Goal: Information Seeking & Learning: Learn about a topic

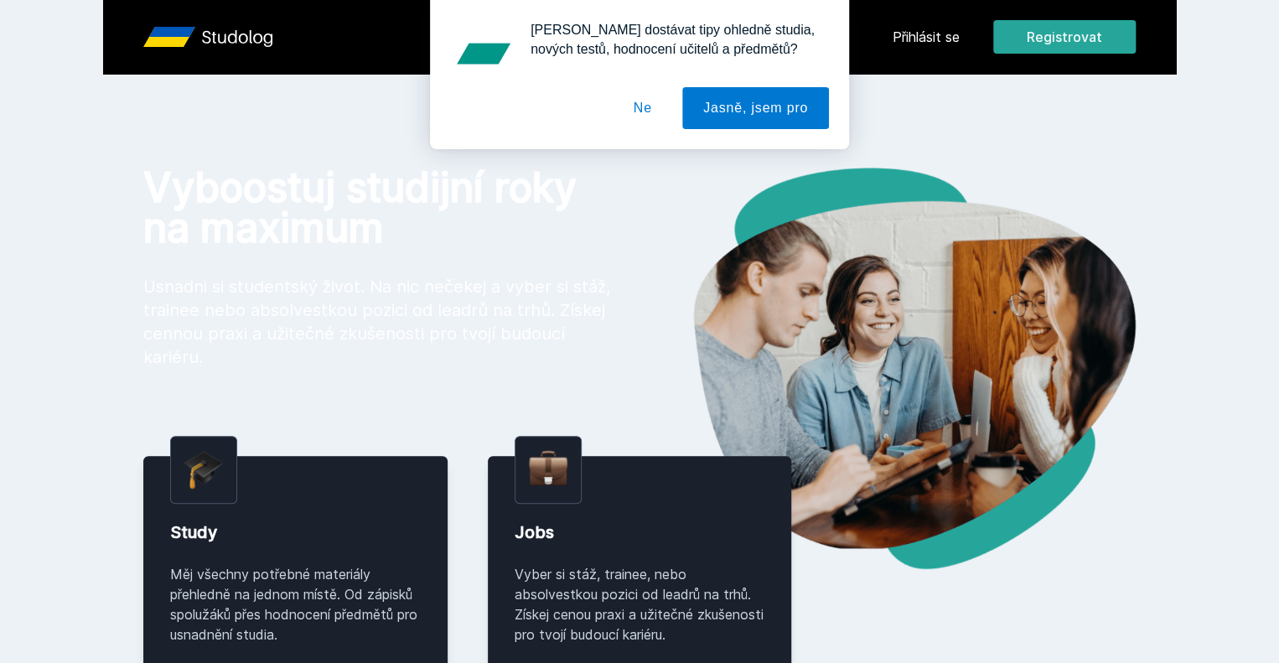
click at [1006, 29] on div "[PERSON_NAME] dostávat tipy ohledně studia, nových testů, hodnocení učitelů a p…" at bounding box center [639, 74] width 1279 height 149
click at [649, 109] on button "Ne" at bounding box center [642, 108] width 60 height 42
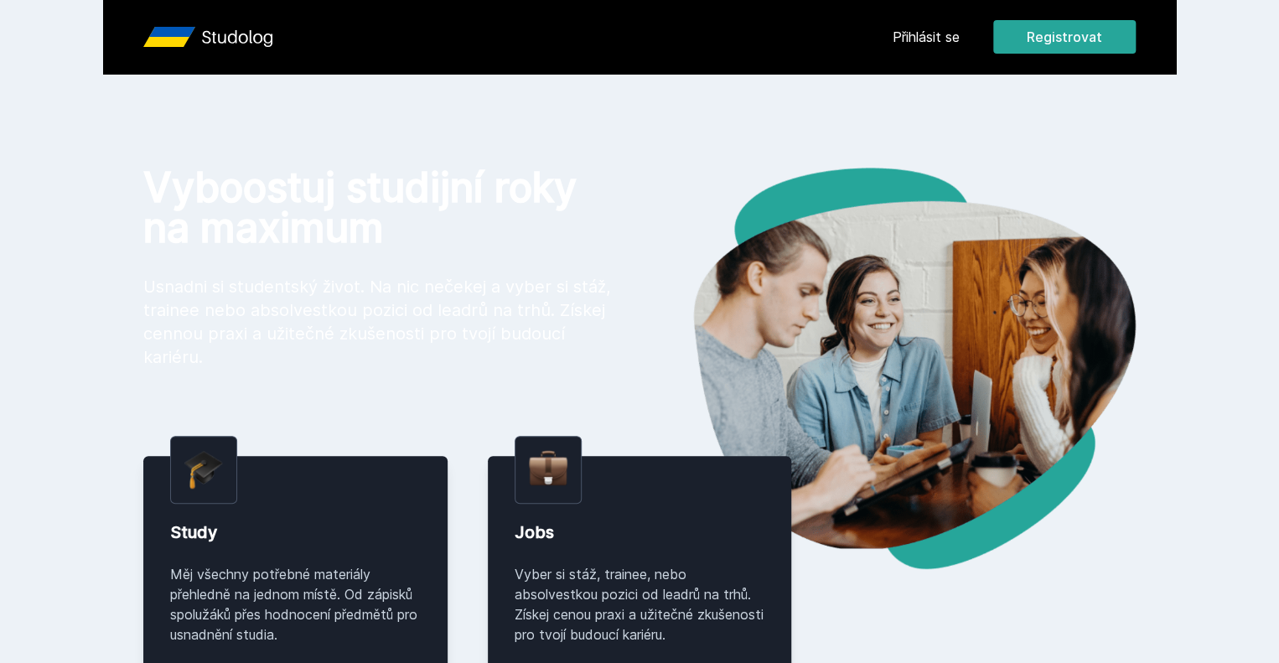
click at [959, 39] on link "Přihlásit se" at bounding box center [925, 37] width 67 height 20
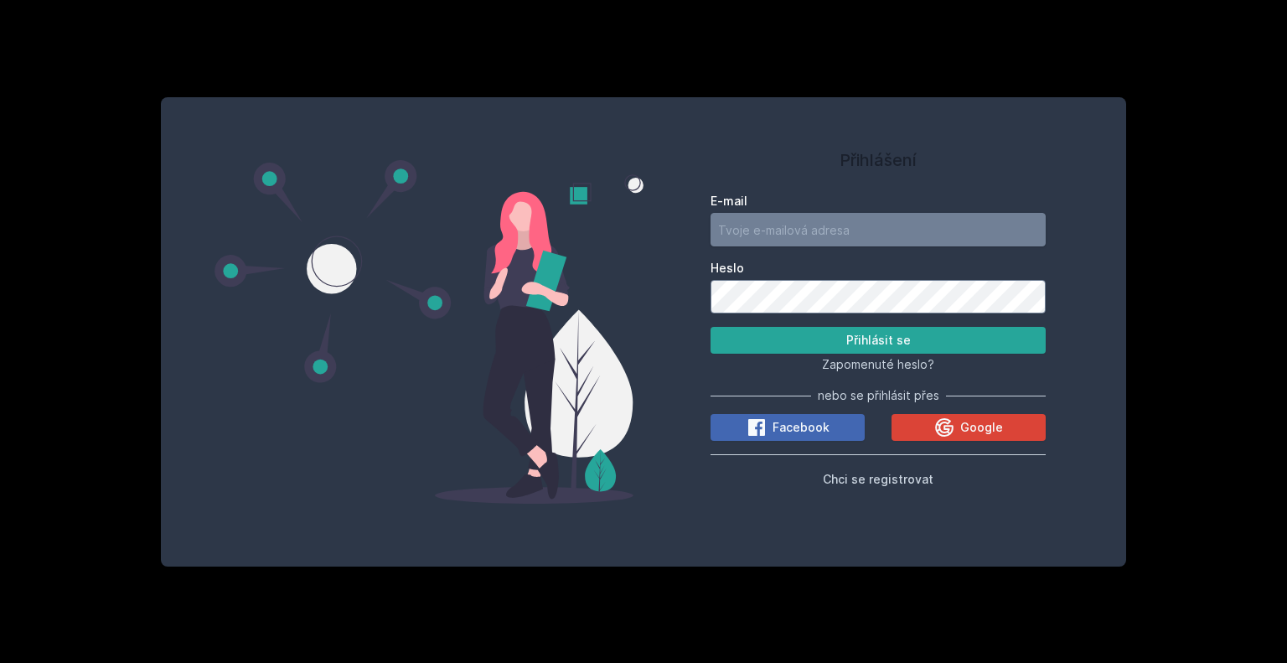
click at [788, 227] on input "E-mail" at bounding box center [878, 230] width 335 height 34
type input "[EMAIL_ADDRESS][DOMAIN_NAME]"
click at [711, 327] on button "Přihlásit se" at bounding box center [878, 340] width 335 height 27
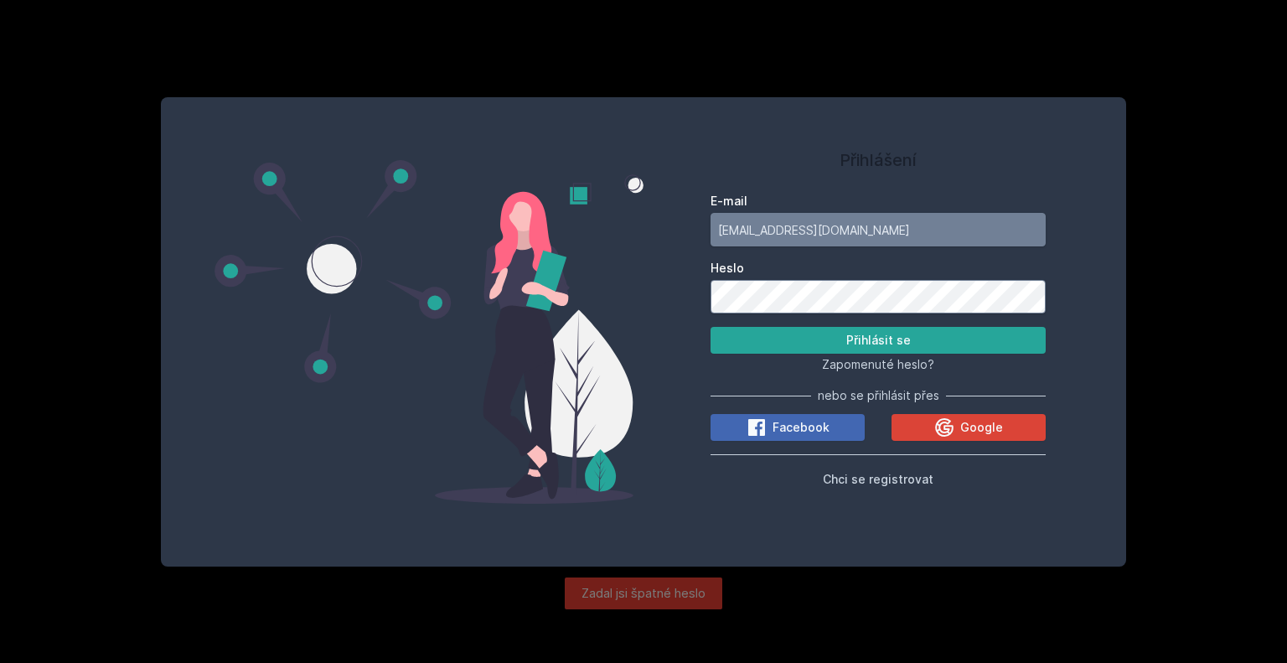
click at [711, 327] on button "Přihlásit se" at bounding box center [878, 340] width 335 height 27
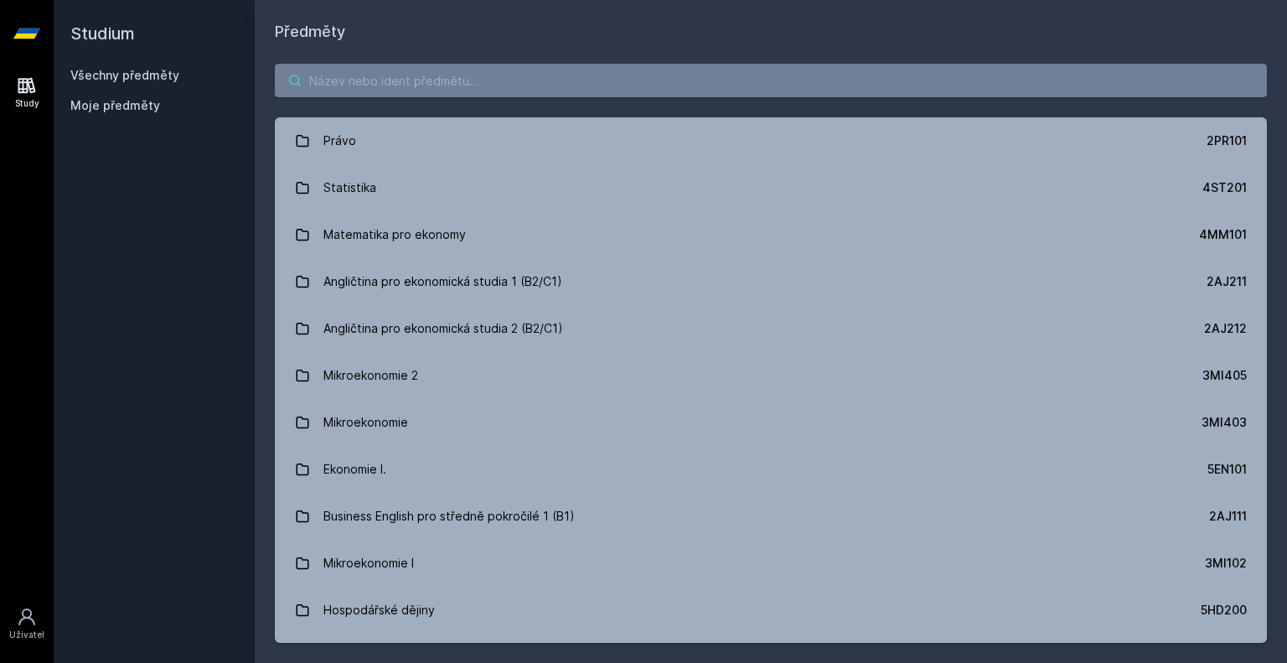
click at [718, 85] on input "search" at bounding box center [771, 81] width 992 height 34
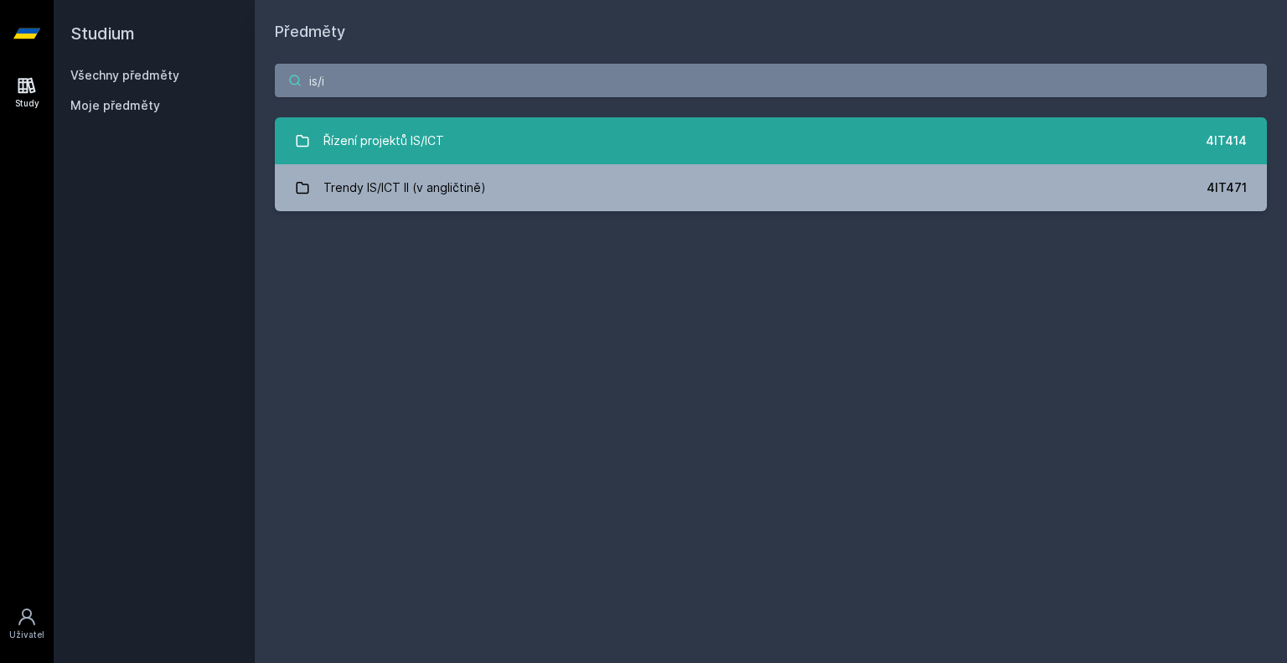
type input "is/i"
click at [550, 147] on link "Řízení projektů IS/ICT 4IT414" at bounding box center [771, 140] width 992 height 47
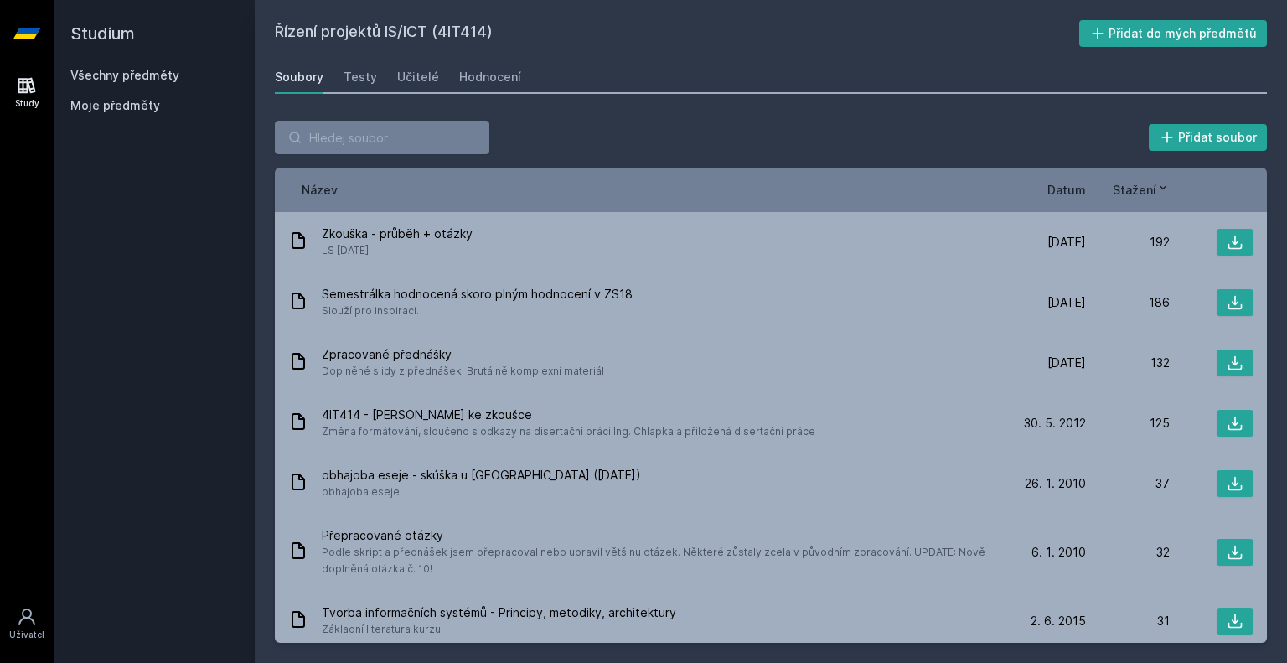
click at [1062, 195] on span "Datum" at bounding box center [1066, 190] width 39 height 18
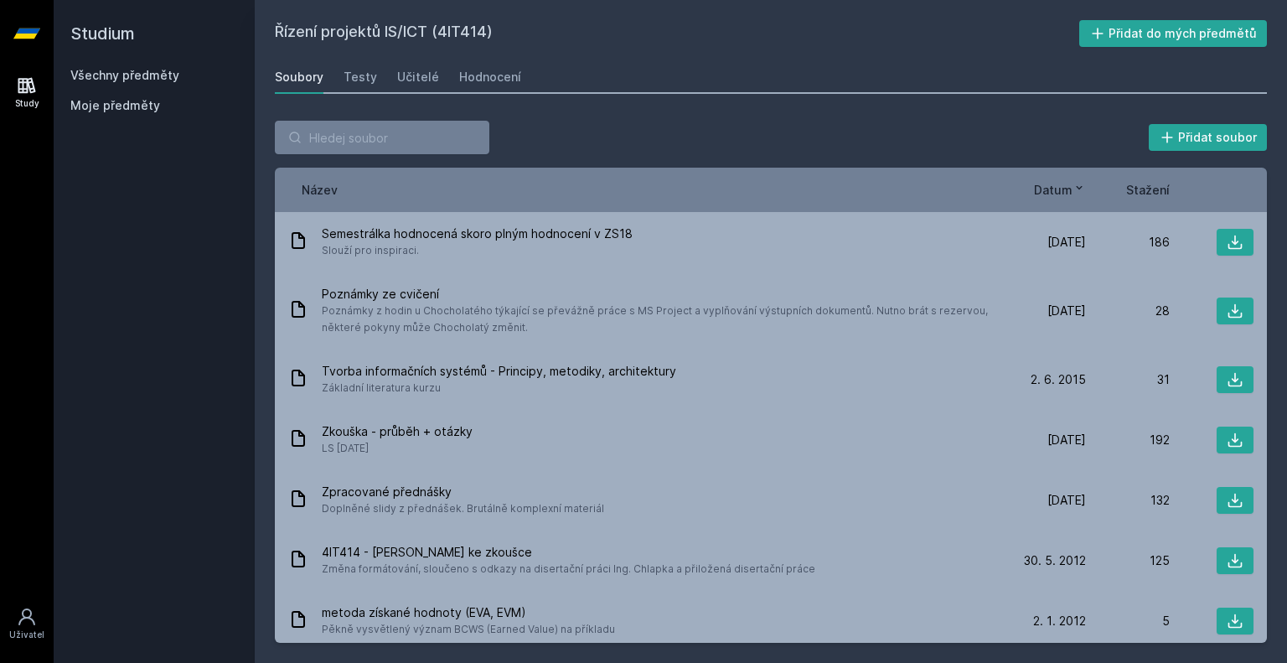
click at [1069, 192] on span "Datum" at bounding box center [1053, 190] width 39 height 18
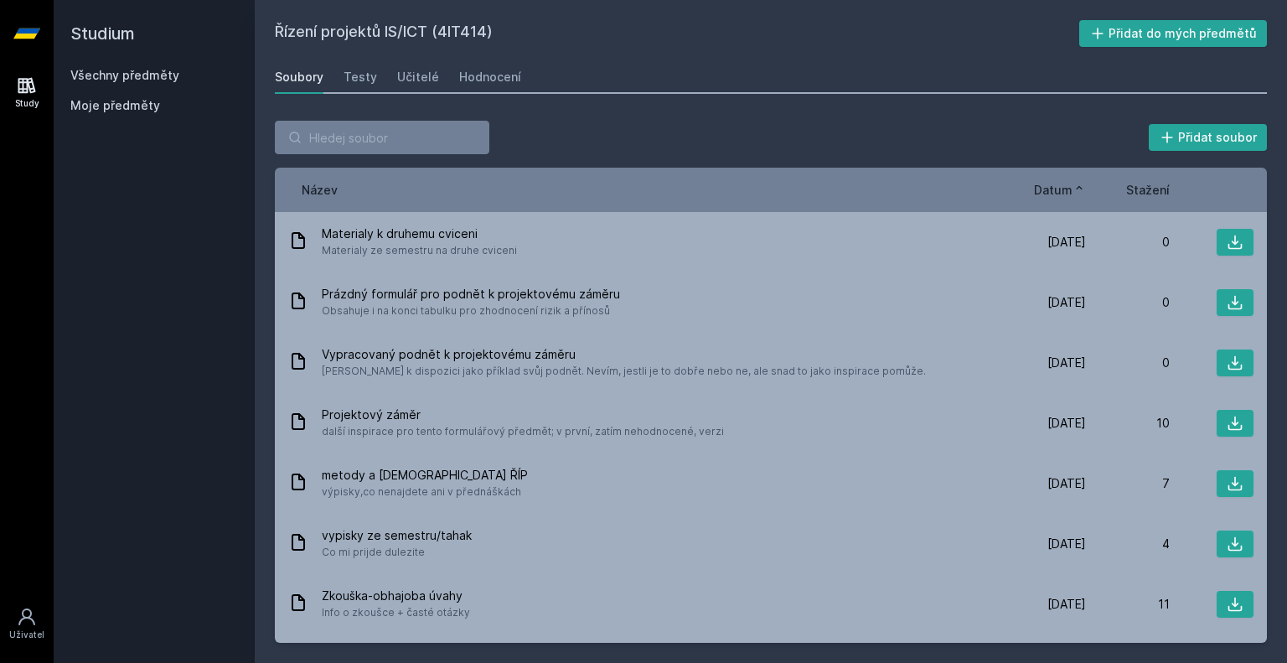
click at [1069, 192] on span "Datum" at bounding box center [1053, 190] width 39 height 18
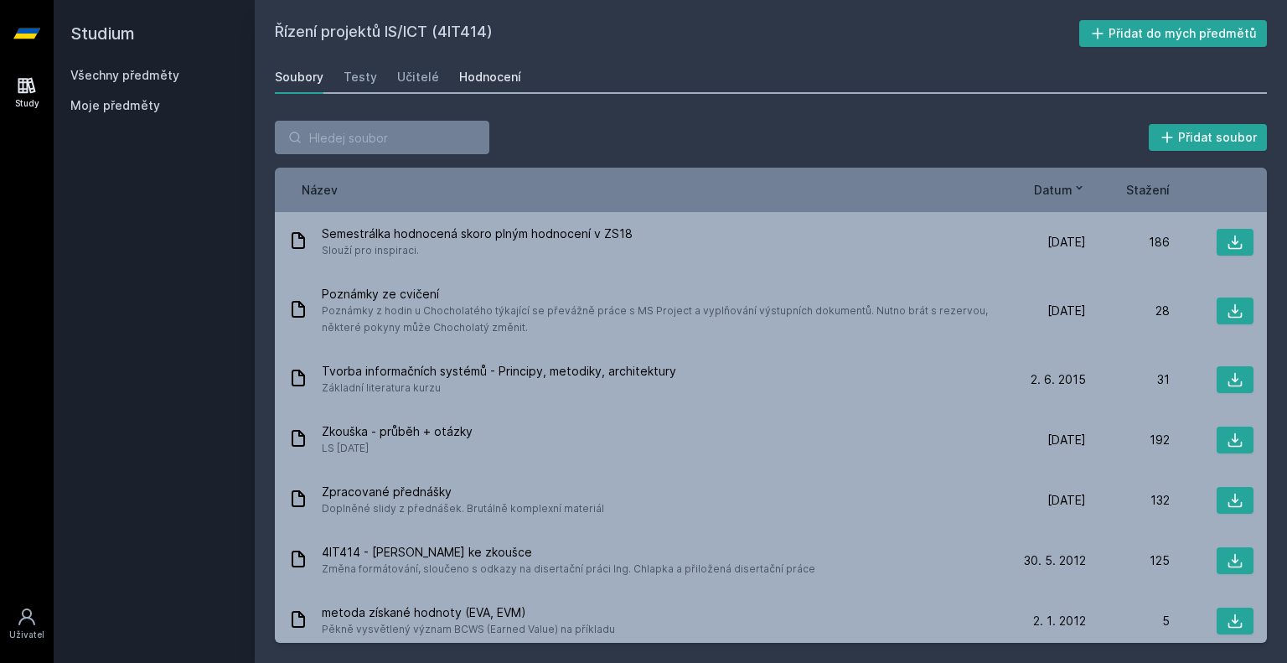
click at [476, 73] on div "Hodnocení" at bounding box center [490, 77] width 62 height 17
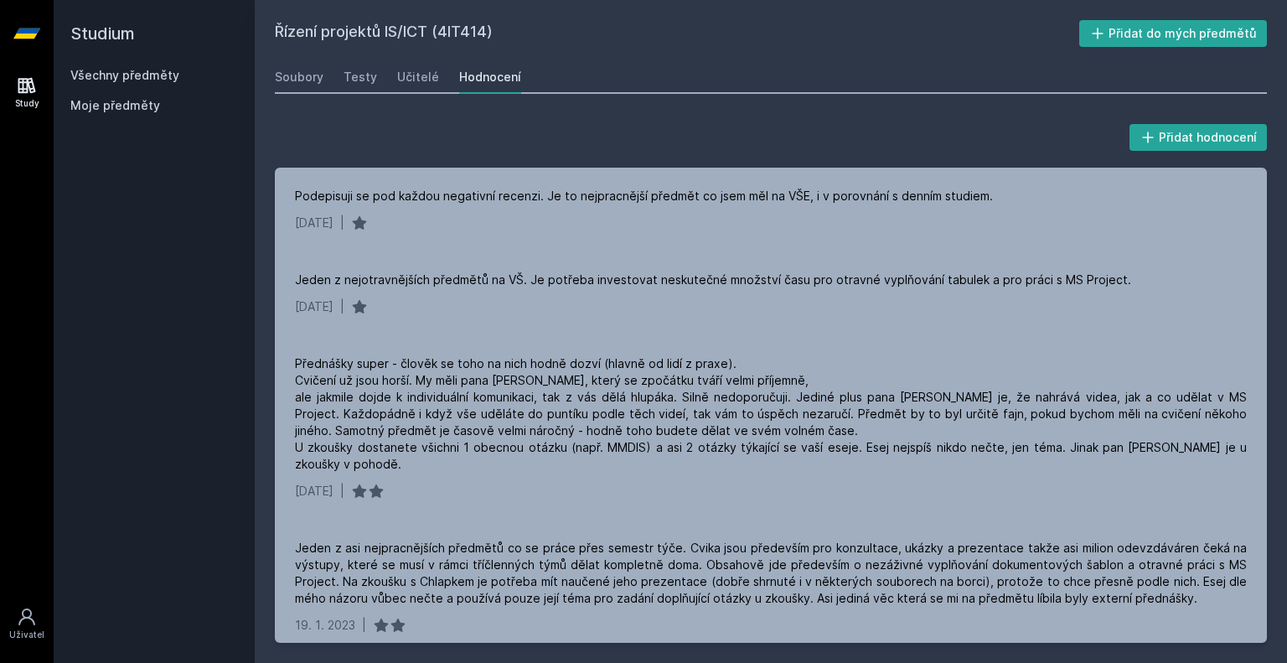
click at [270, 77] on div "Řízení projektů IS/ICT (4IT414) Přidat do mých předmětů [GEOGRAPHIC_DATA] Testy…" at bounding box center [771, 331] width 1032 height 663
click at [285, 77] on div "Soubory" at bounding box center [299, 77] width 49 height 17
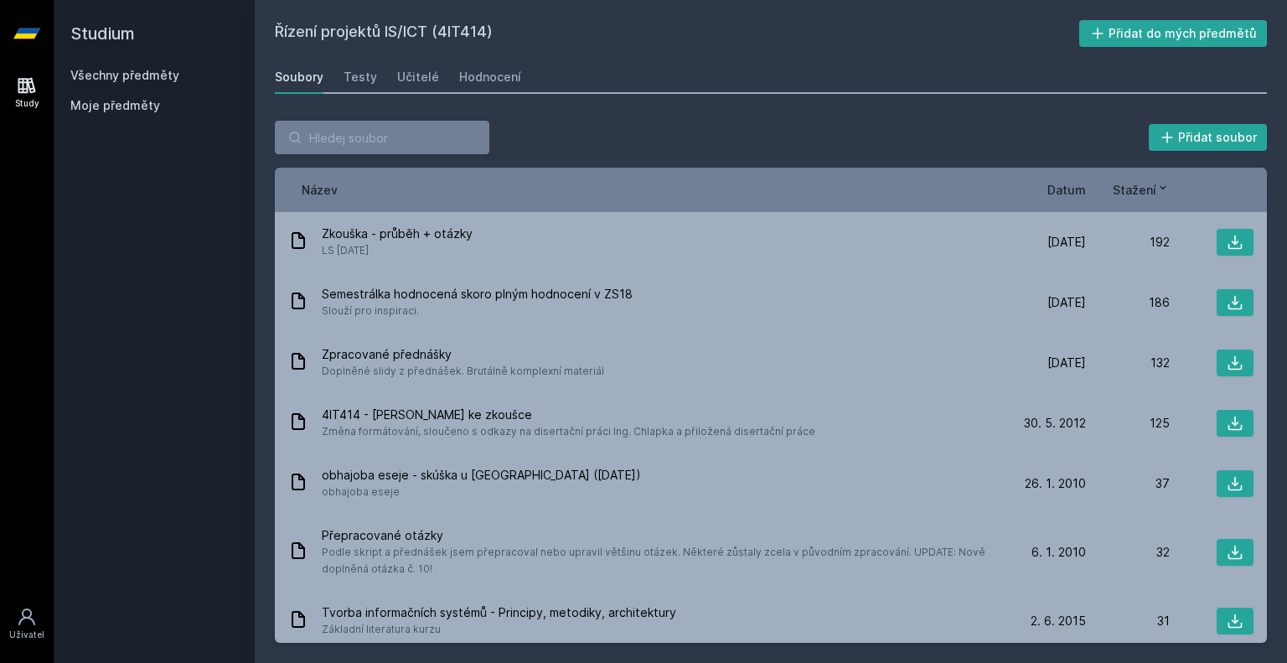
click at [1073, 192] on span "Datum" at bounding box center [1066, 190] width 39 height 18
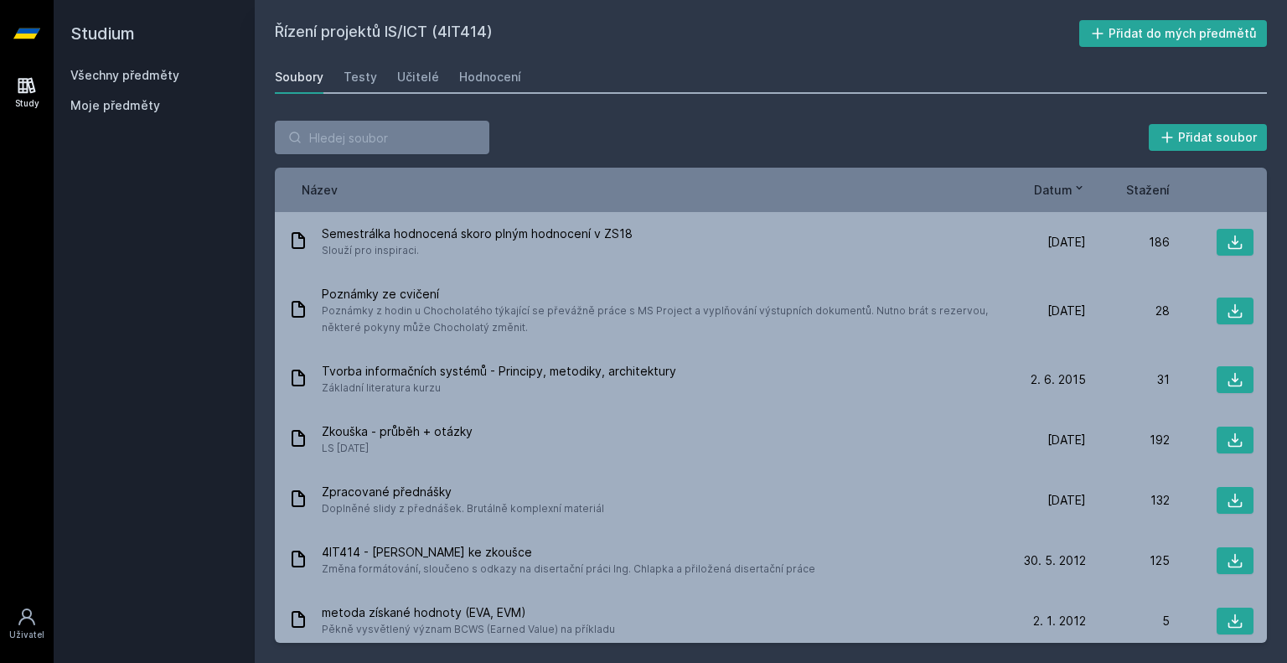
click at [866, 154] on div "Přidat soubor Řazení: Název Datum Stažení Název Datum Stažení Semestrálka hodno…" at bounding box center [771, 382] width 992 height 522
